Goal: Navigation & Orientation: Find specific page/section

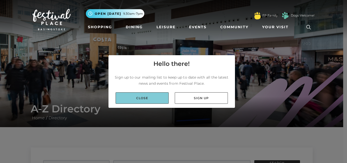
click at [140, 97] on link "Close" at bounding box center [142, 97] width 53 height 11
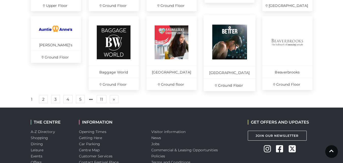
scroll to position [381, 0]
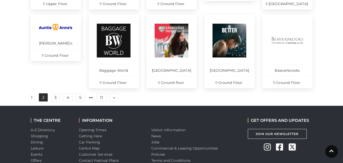
click at [45, 101] on link "2" at bounding box center [43, 97] width 9 height 8
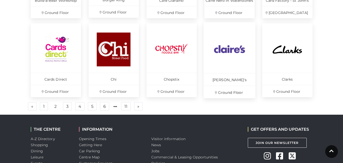
scroll to position [381, 0]
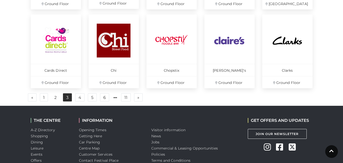
click at [67, 97] on link "3" at bounding box center [67, 97] width 9 height 8
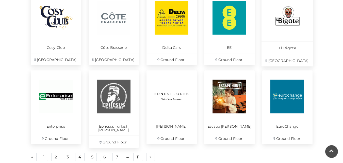
scroll to position [355, 0]
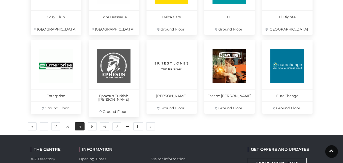
click at [82, 123] on link "4" at bounding box center [79, 126] width 9 height 8
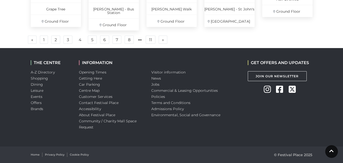
scroll to position [432, 0]
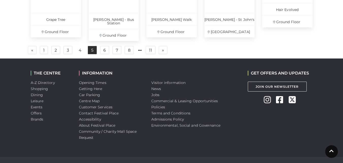
click at [93, 47] on link "5" at bounding box center [92, 50] width 9 height 8
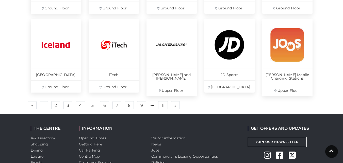
scroll to position [381, 0]
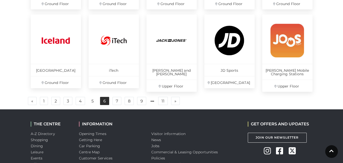
click at [105, 101] on link "6" at bounding box center [104, 101] width 9 height 8
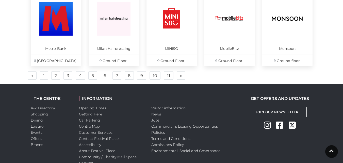
scroll to position [406, 0]
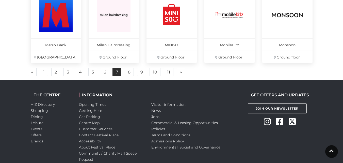
click at [118, 73] on link "7" at bounding box center [116, 72] width 9 height 8
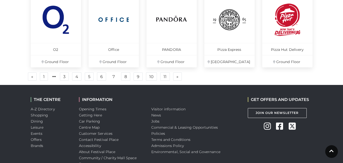
scroll to position [432, 0]
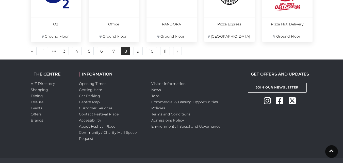
click at [124, 53] on link "8" at bounding box center [125, 51] width 9 height 8
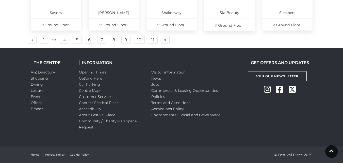
scroll to position [381, 0]
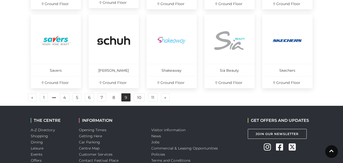
click at [130, 97] on link "9" at bounding box center [125, 97] width 9 height 8
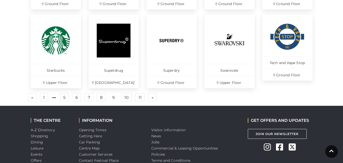
scroll to position [355, 0]
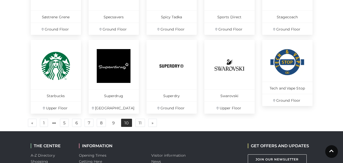
click at [127, 123] on link "10" at bounding box center [126, 123] width 11 height 8
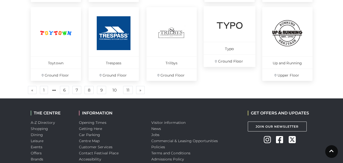
scroll to position [406, 0]
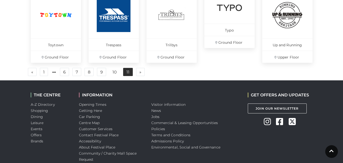
click at [128, 73] on link "11" at bounding box center [128, 72] width 10 height 8
